Goal: Information Seeking & Learning: Learn about a topic

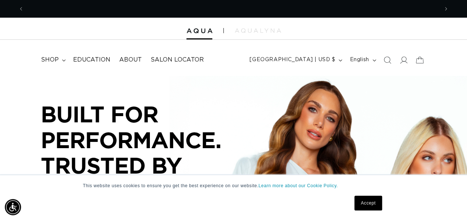
scroll to position [0, 414]
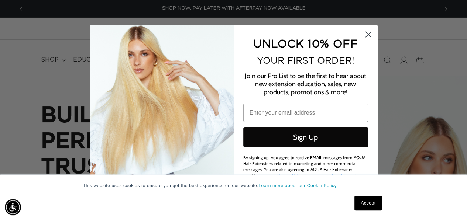
click at [254, 29] on div "Close dialog UNLOCK 10% OFF YOUR FIRST ORDER! Join our Pro List to be the first…" at bounding box center [233, 110] width 302 height 170
click at [365, 33] on circle "Close dialog" at bounding box center [367, 34] width 12 height 12
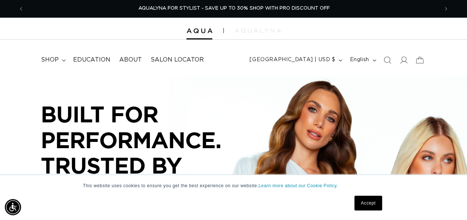
click at [262, 30] on img at bounding box center [258, 30] width 46 height 4
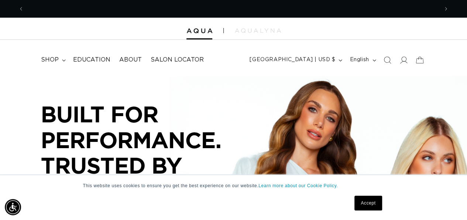
scroll to position [0, 0]
click at [88, 55] on link "Education" at bounding box center [92, 60] width 46 height 17
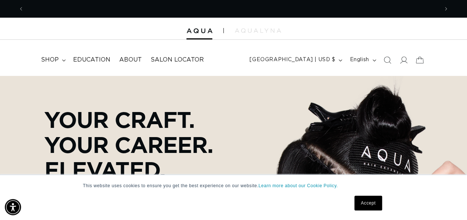
scroll to position [0, 414]
click at [61, 60] on summary "shop" at bounding box center [53, 60] width 32 height 17
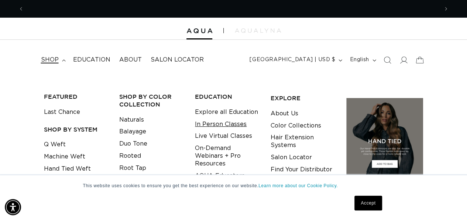
scroll to position [0, 828]
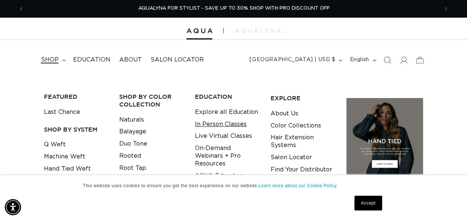
click at [212, 124] on link "In Person Classes" at bounding box center [221, 124] width 52 height 12
